Goal: Task Accomplishment & Management: Use online tool/utility

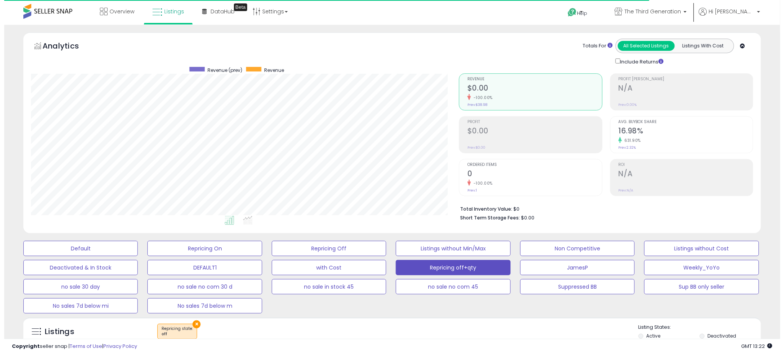
scroll to position [157, 428]
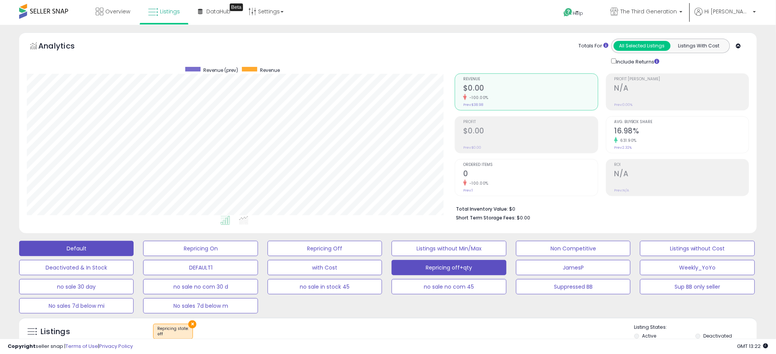
click at [86, 250] on button "Default" at bounding box center [76, 248] width 114 height 15
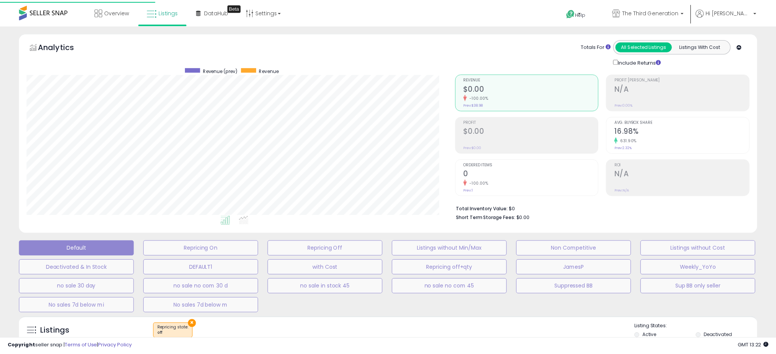
scroll to position [157, 432]
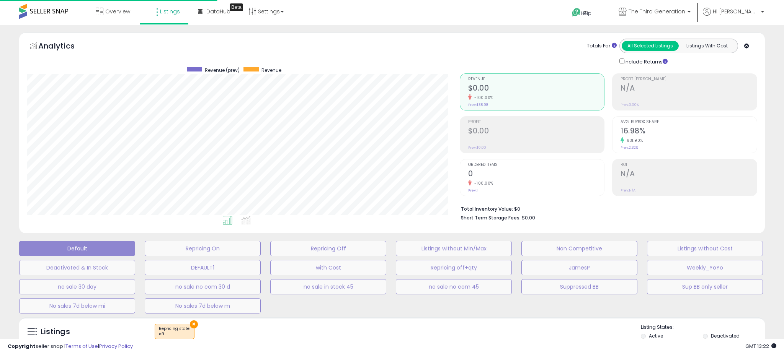
select select "**"
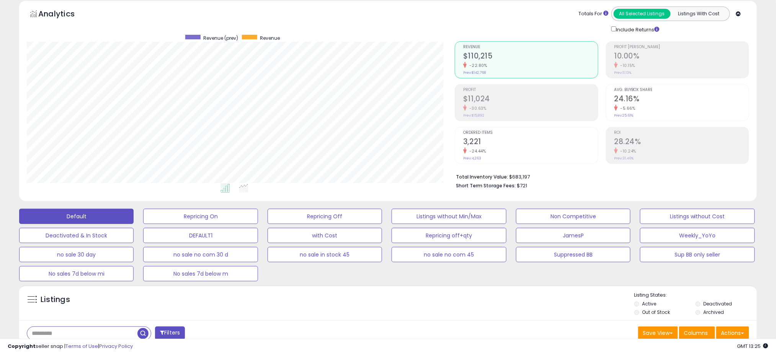
scroll to position [85, 0]
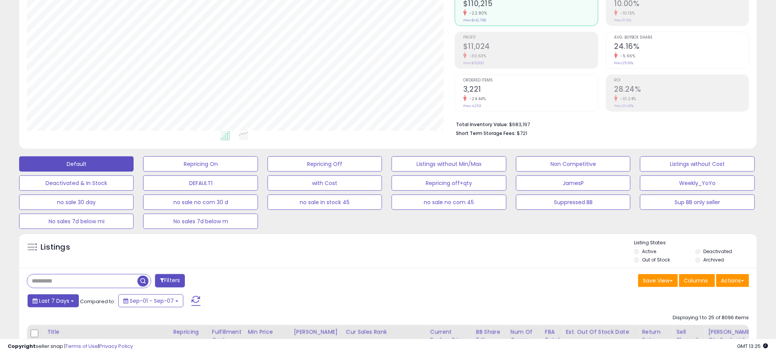
click at [71, 302] on button "Last 7 Days" at bounding box center [53, 301] width 51 height 13
type input "**********"
click at [52, 325] on li "Last 30 Days" at bounding box center [61, 330] width 61 height 10
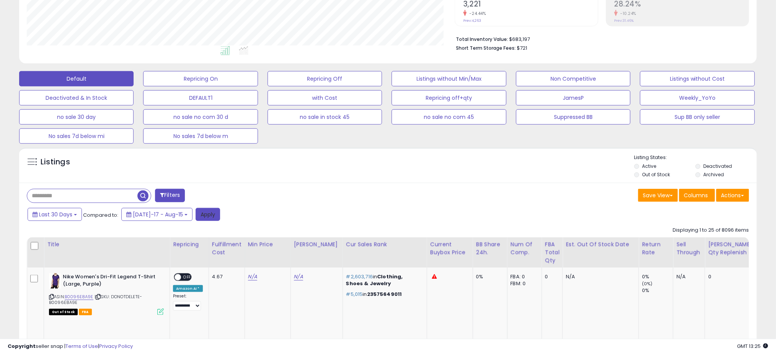
click at [200, 216] on button "Apply" at bounding box center [208, 214] width 24 height 13
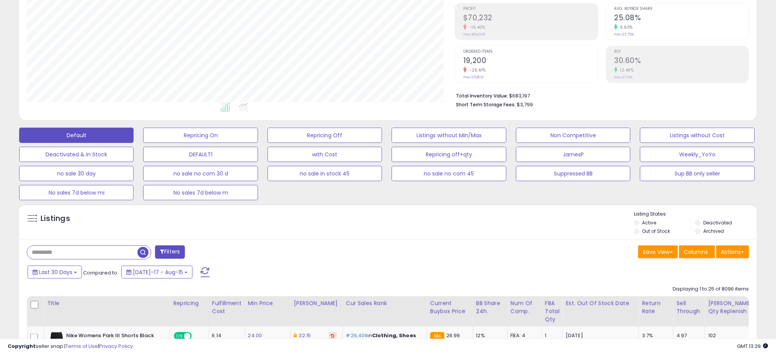
scroll to position [255, 0]
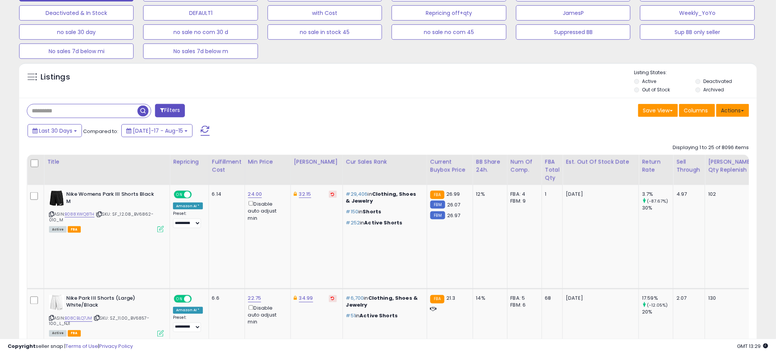
click at [722, 114] on button "Actions" at bounding box center [732, 110] width 33 height 13
click at [711, 156] on link "Export All Columns" at bounding box center [701, 159] width 84 height 12
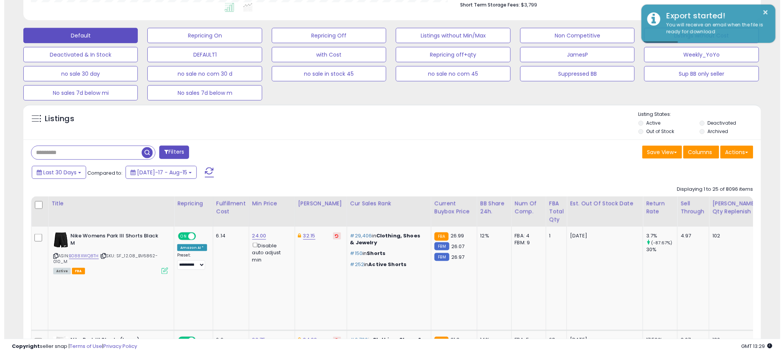
scroll to position [170, 0]
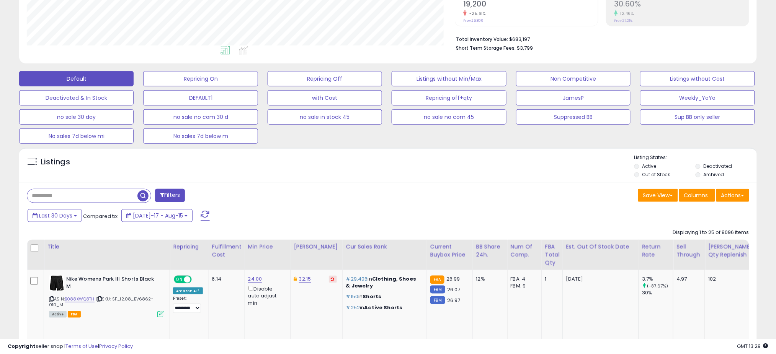
click at [161, 197] on span at bounding box center [162, 195] width 4 height 5
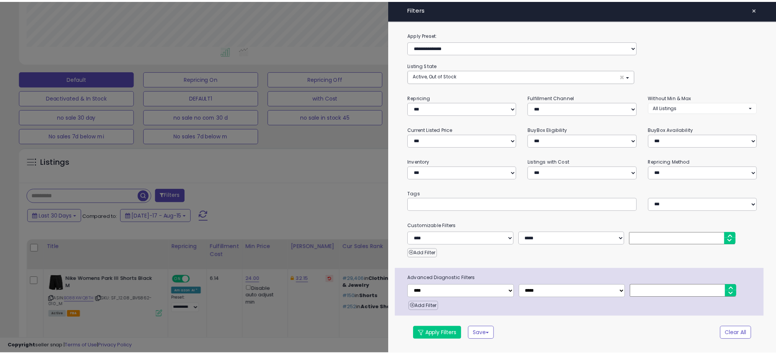
scroll to position [157, 432]
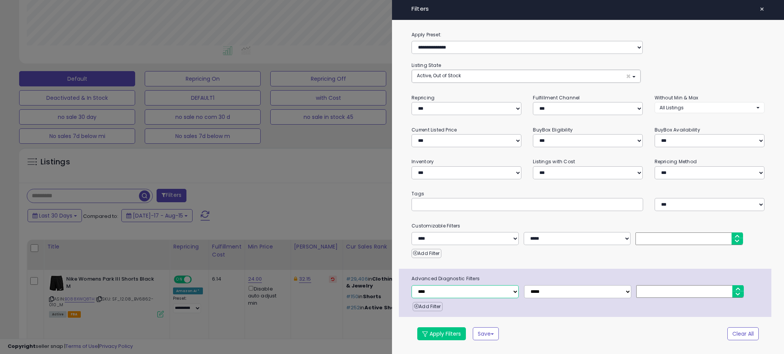
click at [505, 293] on select "**********" at bounding box center [464, 292] width 107 height 13
click at [513, 241] on select "**********" at bounding box center [464, 238] width 107 height 13
click at [365, 182] on div at bounding box center [392, 177] width 784 height 354
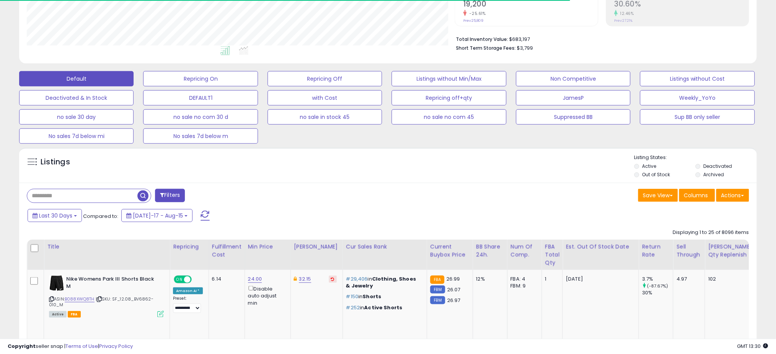
scroll to position [382554, 382283]
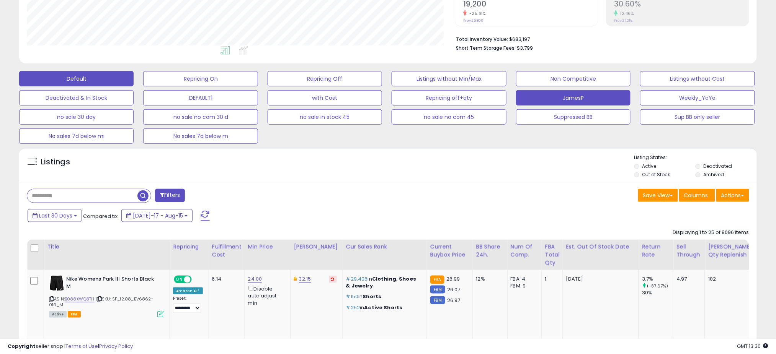
click at [581, 103] on button "JamesP" at bounding box center [573, 97] width 114 height 15
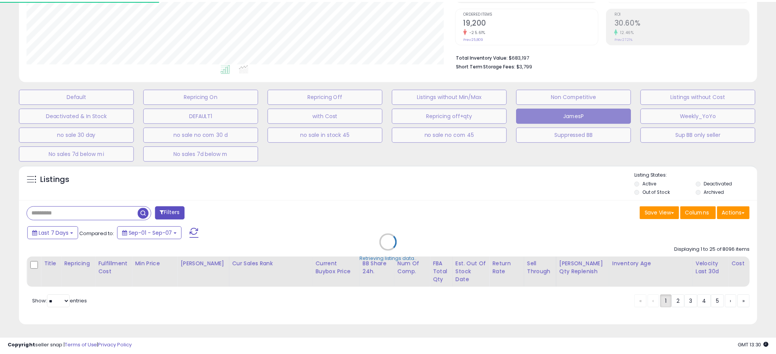
scroll to position [157, 432]
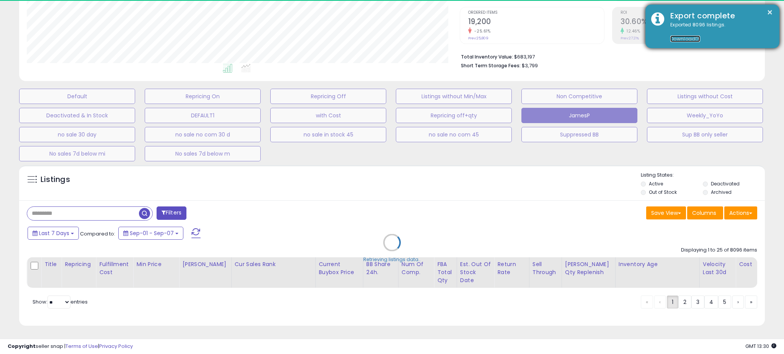
click at [685, 38] on link "Download" at bounding box center [685, 39] width 30 height 7
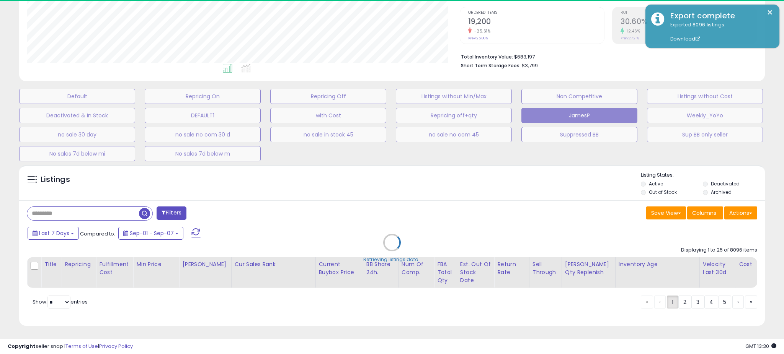
drag, startPoint x: 305, startPoint y: 240, endPoint x: 310, endPoint y: 238, distance: 5.6
click at [305, 240] on div "Retrieving listings data.." at bounding box center [391, 249] width 757 height 174
click at [376, 216] on div "Retrieving listings data.." at bounding box center [391, 249] width 757 height 174
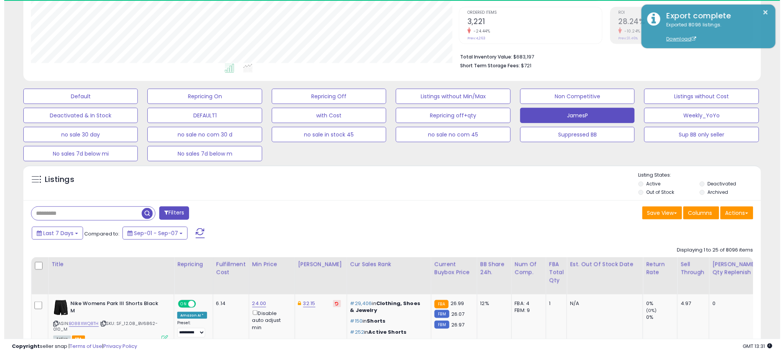
scroll to position [157, 428]
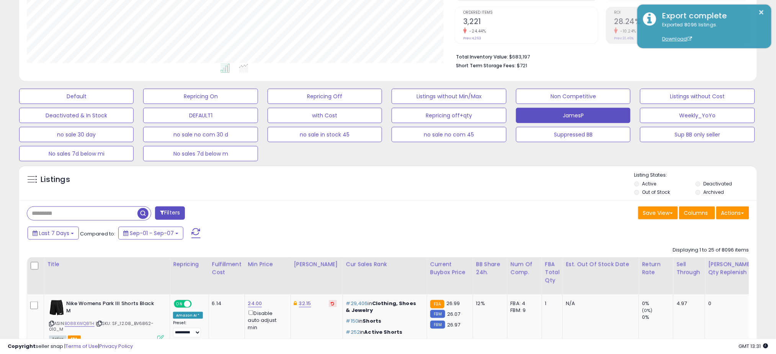
click at [390, 216] on div "Save View Save As New View Columns Actions Import" at bounding box center [571, 214] width 367 height 15
click at [171, 214] on button "Filters" at bounding box center [170, 213] width 30 height 13
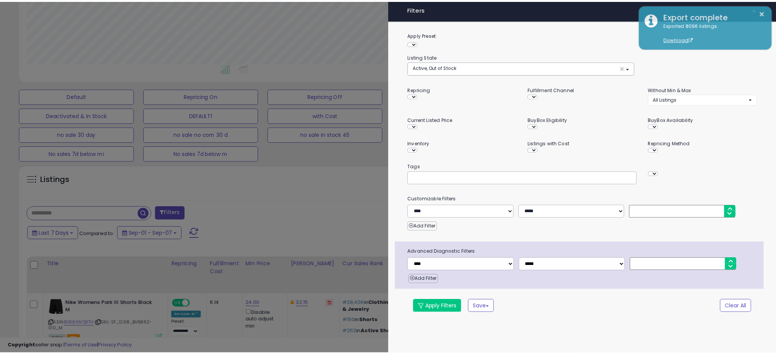
scroll to position [157, 432]
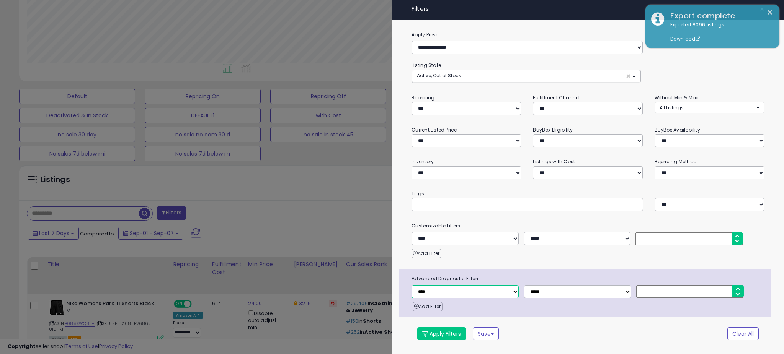
click at [503, 295] on select "**********" at bounding box center [464, 292] width 107 height 13
click at [355, 215] on div at bounding box center [392, 177] width 784 height 354
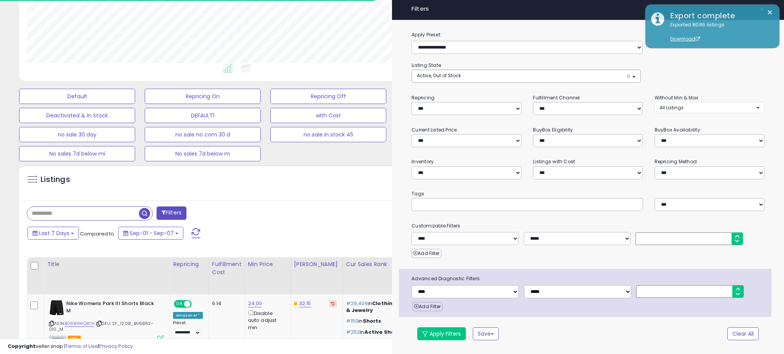
scroll to position [382554, 382283]
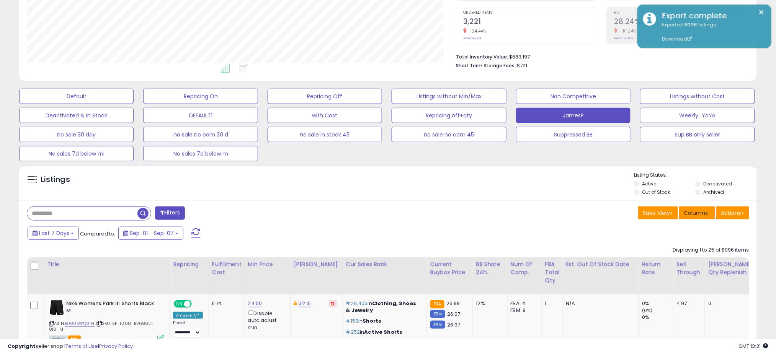
click at [695, 212] on span "Columns" at bounding box center [696, 213] width 24 height 8
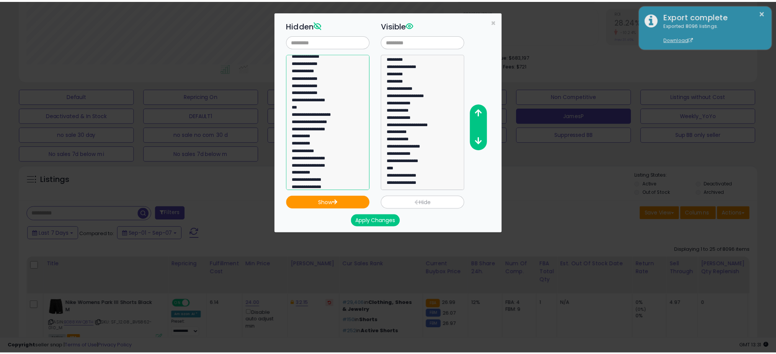
scroll to position [505, 0]
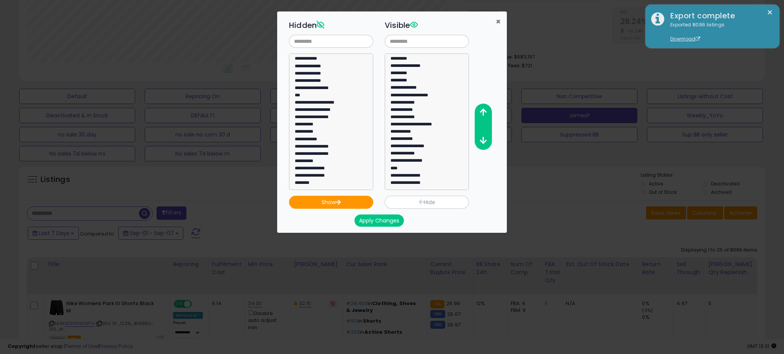
click at [499, 24] on span "×" at bounding box center [498, 21] width 5 height 11
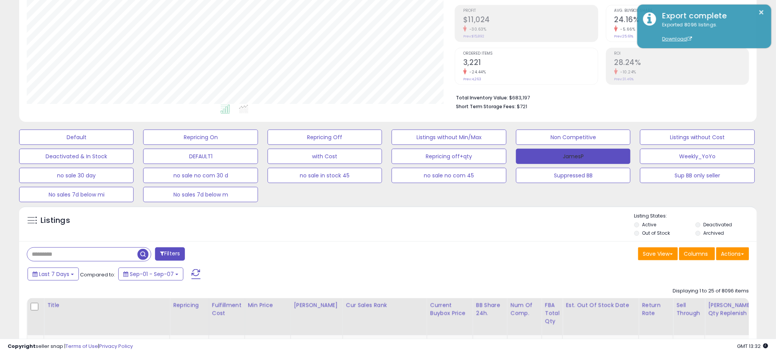
scroll to position [67, 0]
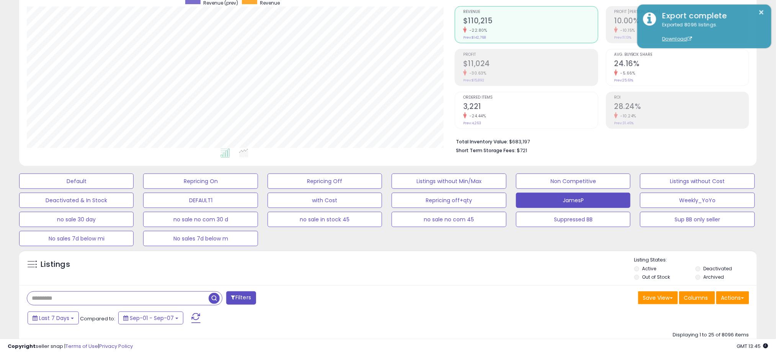
click at [104, 292] on input "text" at bounding box center [117, 298] width 181 height 13
paste input "**********"
type input "**********"
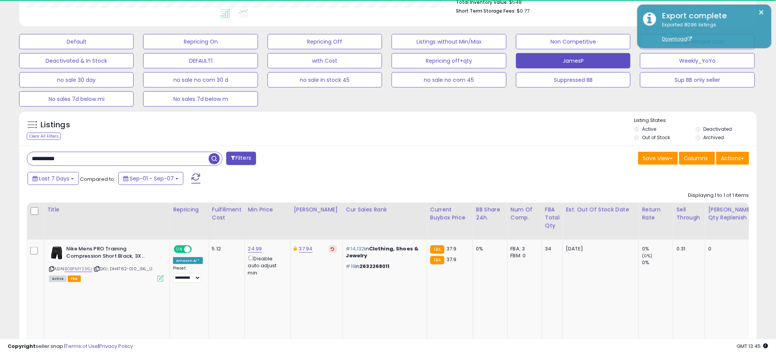
scroll to position [157, 428]
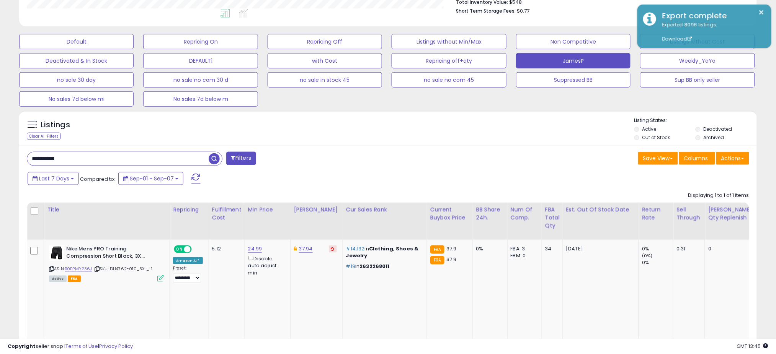
click at [217, 158] on span "button" at bounding box center [214, 158] width 11 height 11
click at [344, 173] on div "Last 7 Days Compared to: Sep-01 - Sep-07" at bounding box center [297, 179] width 542 height 17
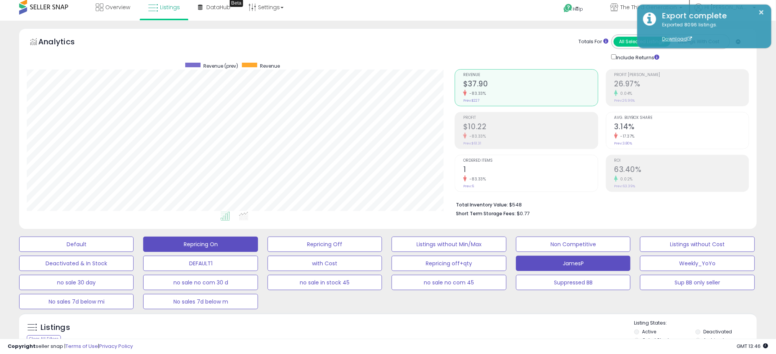
scroll to position [0, 0]
